Goal: Task Accomplishment & Management: Manage account settings

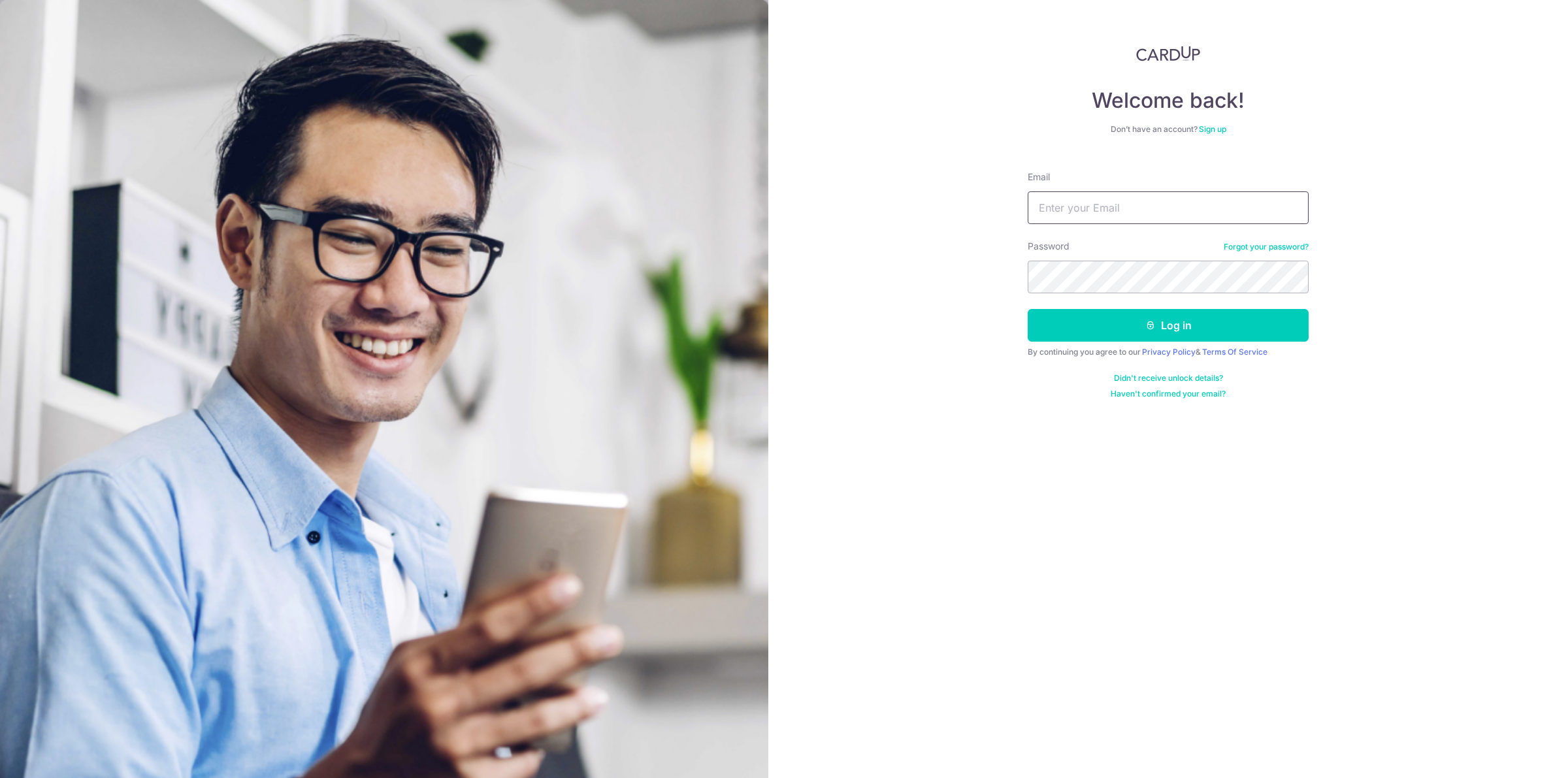
type input "[PERSON_NAME][EMAIL_ADDRESS][DOMAIN_NAME]"
drag, startPoint x: 429, startPoint y: 134, endPoint x: 644, endPoint y: 213, distance: 229.1
click at [429, 134] on img at bounding box center [384, 546] width 769 height 1093
click at [1115, 331] on button "Log in" at bounding box center [1168, 325] width 281 height 32
